Goal: Information Seeking & Learning: Check status

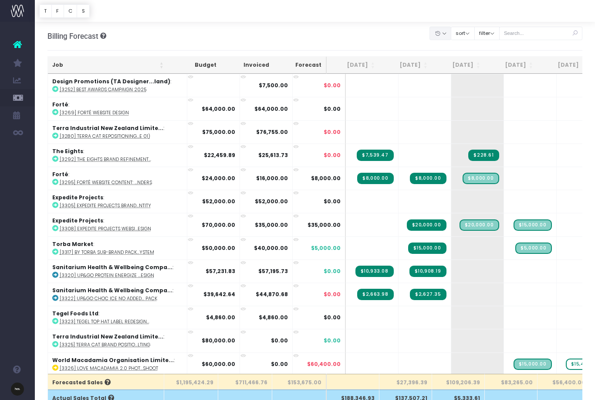
click at [446, 37] on button "button" at bounding box center [441, 34] width 22 height 14
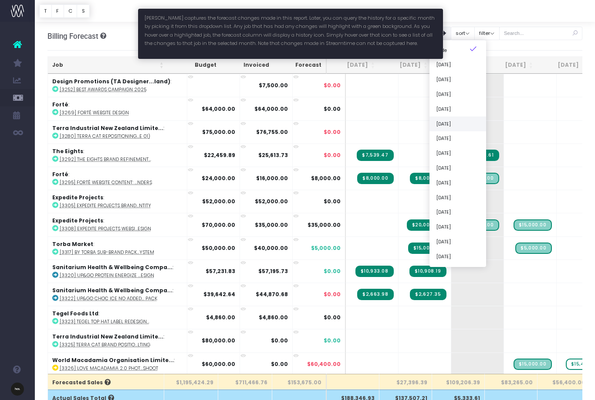
click at [446, 120] on link "[DATE]" at bounding box center [458, 123] width 57 height 15
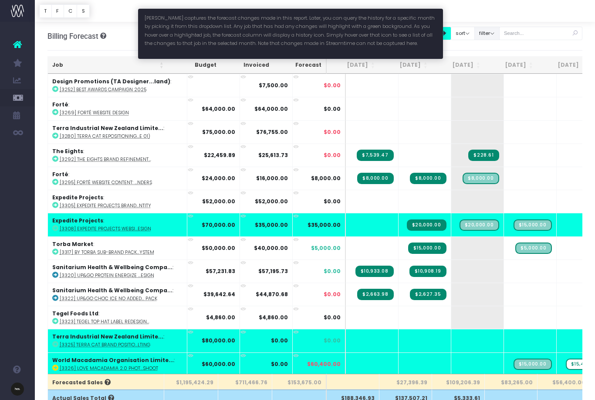
click at [446, 34] on button "filter" at bounding box center [486, 34] width 25 height 14
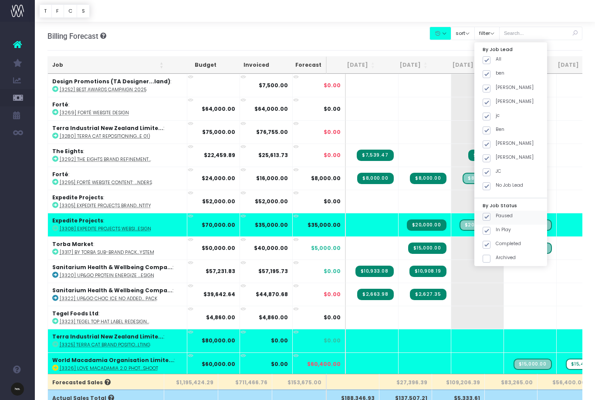
click at [446, 212] on label "Paused" at bounding box center [498, 215] width 30 height 7
click at [446, 212] on input "Paused" at bounding box center [499, 215] width 6 height 6
checkbox input "false"
click at [446, 241] on label "Completed" at bounding box center [502, 243] width 38 height 7
click at [446, 241] on input "Completed" at bounding box center [499, 243] width 6 height 6
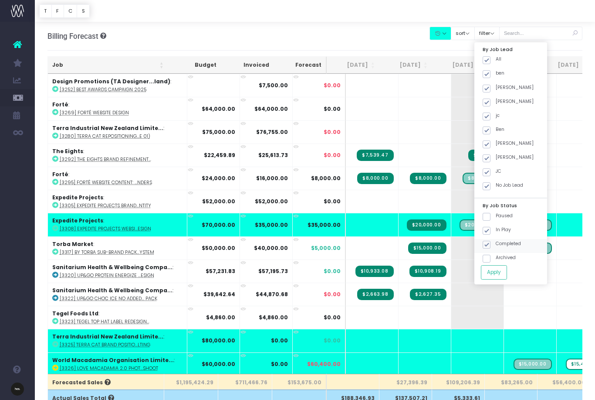
checkbox input "false"
click at [446, 268] on button "Apply" at bounding box center [494, 272] width 26 height 14
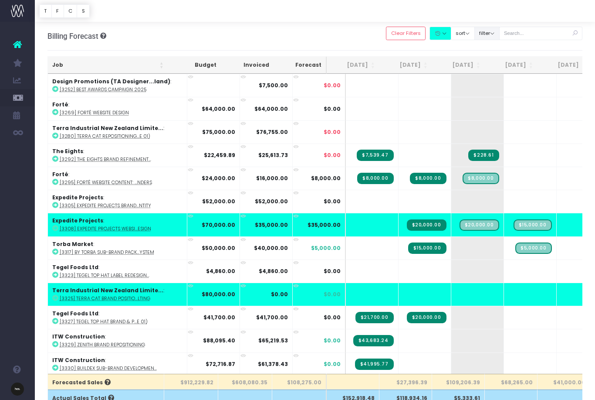
click at [446, 30] on button "filter" at bounding box center [486, 34] width 25 height 14
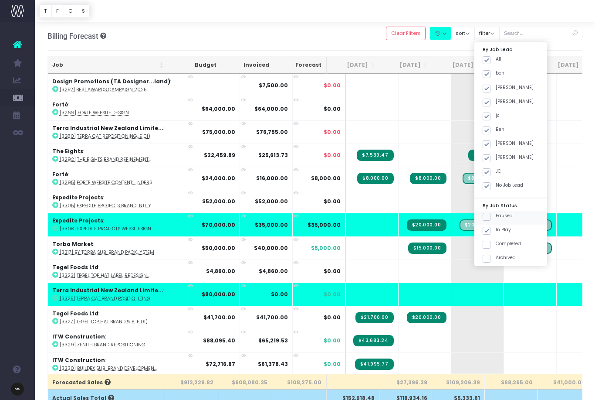
click at [446, 212] on label "Paused" at bounding box center [498, 215] width 30 height 7
click at [446, 212] on input "Paused" at bounding box center [499, 215] width 6 height 6
checkbox input "true"
click at [446, 242] on label "Completed" at bounding box center [502, 243] width 38 height 7
click at [446, 242] on input "Completed" at bounding box center [499, 243] width 6 height 6
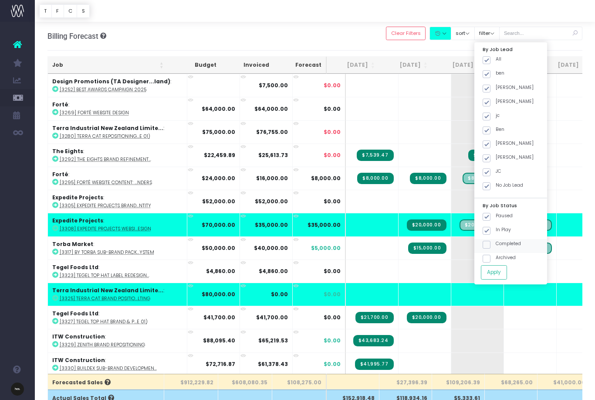
checkbox input "true"
click at [446, 254] on label "Archived" at bounding box center [499, 257] width 33 height 7
click at [446, 254] on input "Archived" at bounding box center [499, 257] width 6 height 6
checkbox input "true"
click at [446, 272] on button "Apply" at bounding box center [494, 272] width 26 height 14
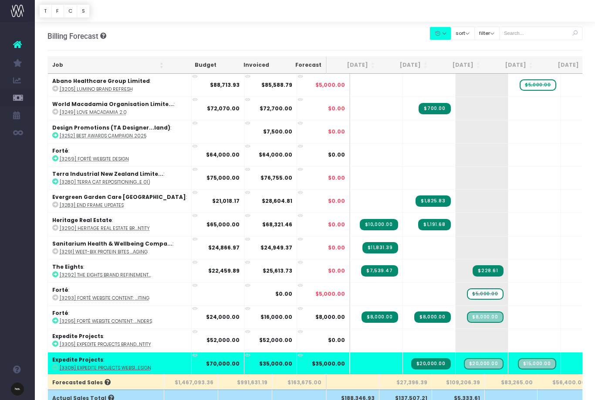
click at [446, 39] on button "button" at bounding box center [441, 34] width 22 height 14
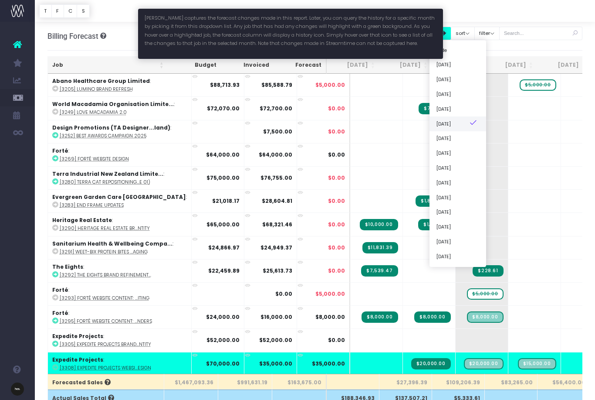
click at [446, 125] on link "[DATE]" at bounding box center [458, 123] width 57 height 15
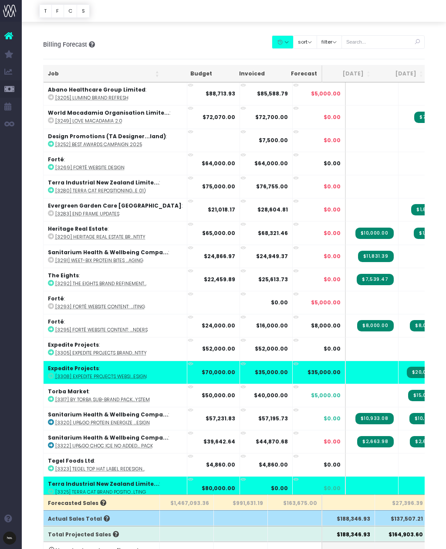
click at [360, 60] on div "Billing Forecast Overview of forecasted sales Clear Filters Hide Jul 2025 Aug 2…" at bounding box center [233, 468] width 407 height 876
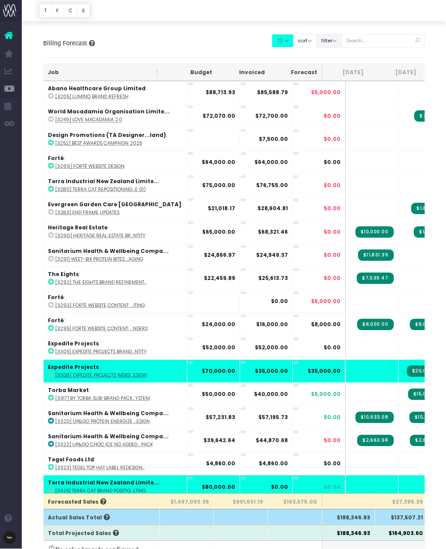
click at [342, 42] on button "filter" at bounding box center [329, 41] width 25 height 14
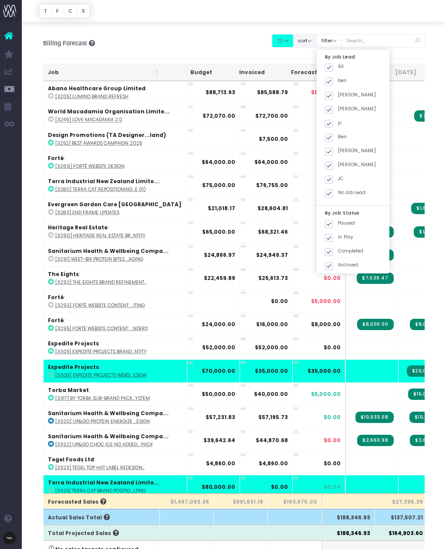
click at [317, 43] on button "sort" at bounding box center [305, 41] width 24 height 14
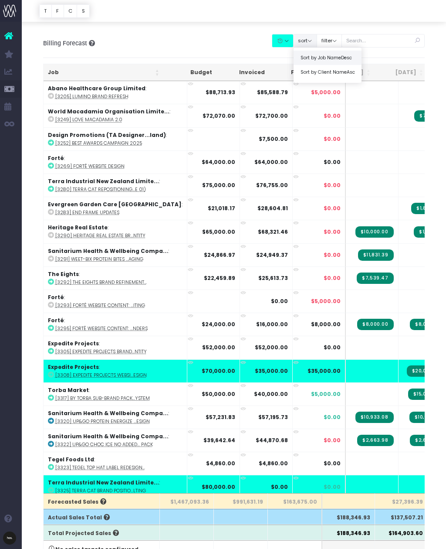
click at [356, 52] on link "Sort by Job Name Desc" at bounding box center [328, 57] width 68 height 15
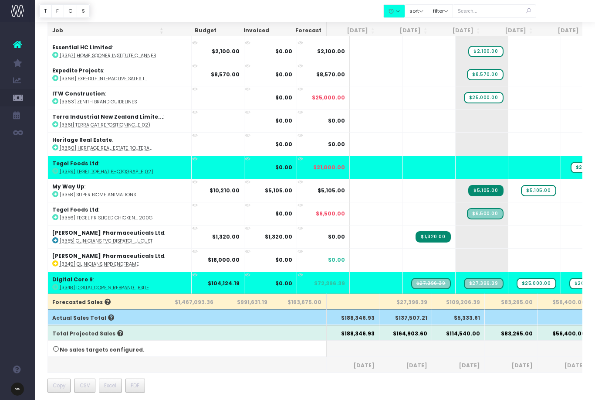
scroll to position [83, 0]
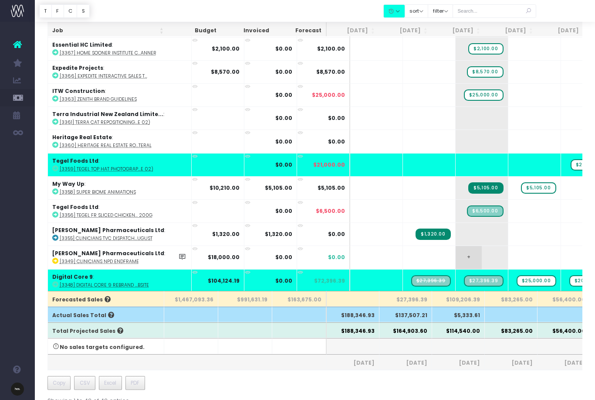
click at [446, 257] on td "+" at bounding box center [482, 256] width 53 height 23
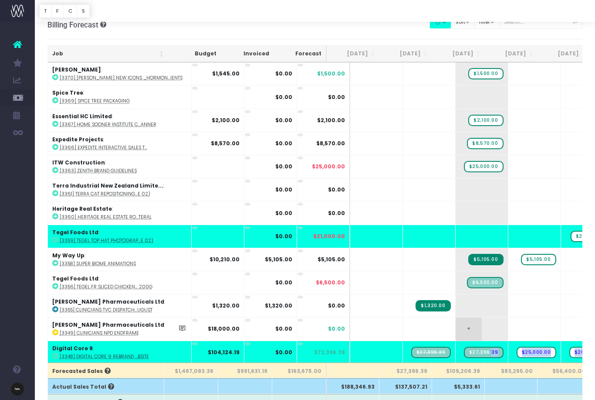
scroll to position [0, 0]
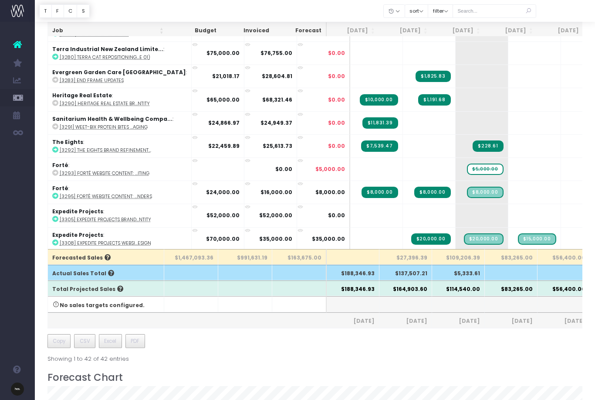
scroll to position [124, 0]
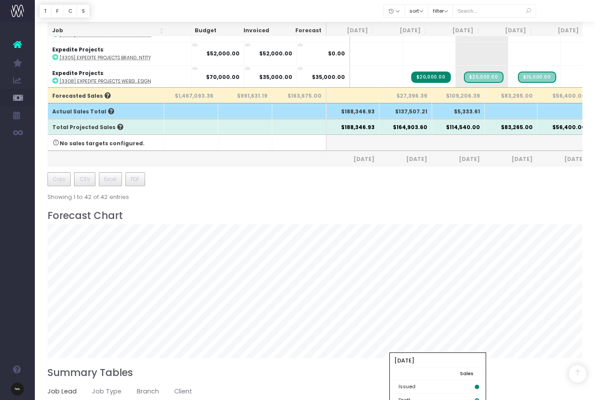
scroll to position [288, 0]
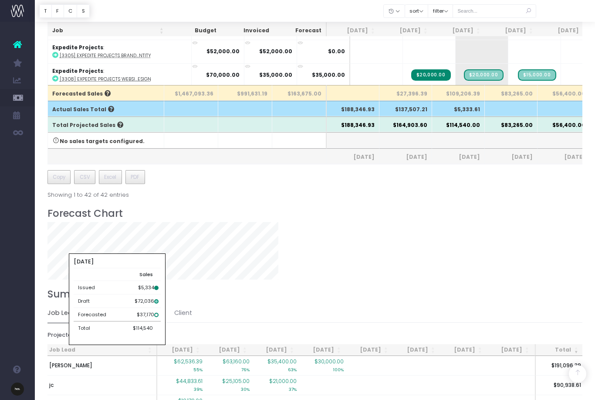
click at [446, 122] on th "$114,540.00" at bounding box center [458, 124] width 53 height 16
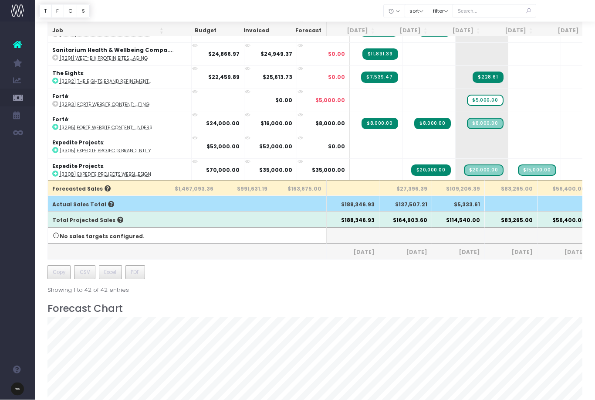
scroll to position [207, 0]
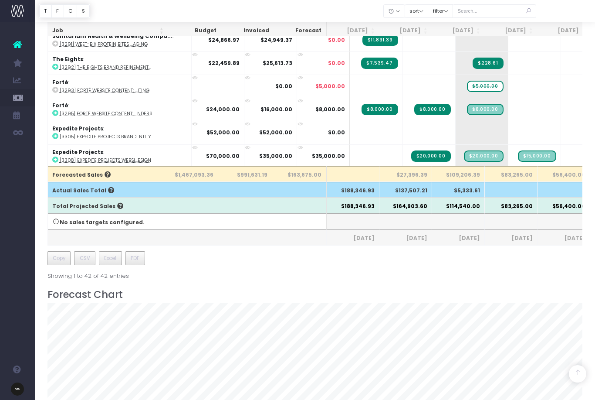
click at [435, 213] on th "$114,540.00" at bounding box center [458, 205] width 53 height 16
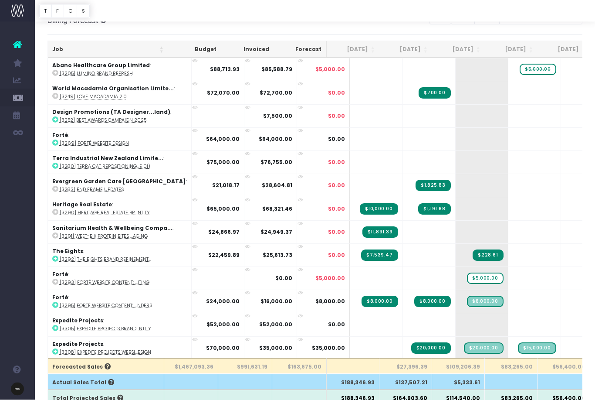
scroll to position [0, 0]
